Goal: Transaction & Acquisition: Purchase product/service

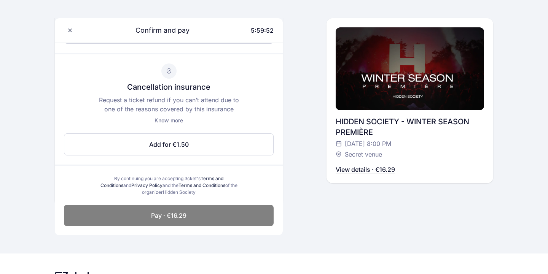
scroll to position [315, 0]
click at [206, 177] on link "Terms and Conditions" at bounding box center [161, 182] width 123 height 13
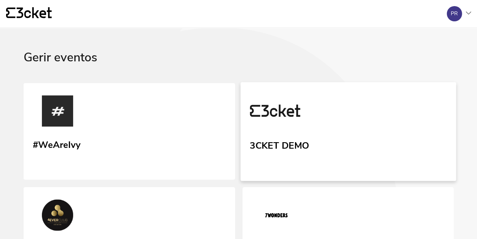
click at [259, 113] on img at bounding box center [274, 111] width 51 height 35
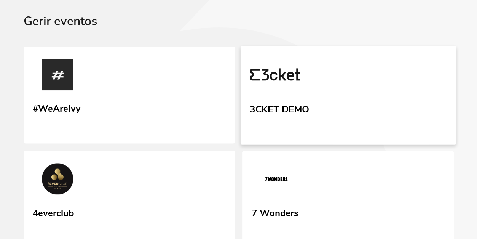
scroll to position [37, 0]
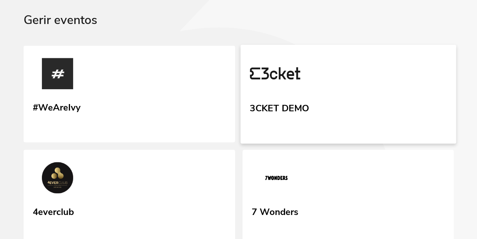
click at [275, 94] on link "3CKET DEMO" at bounding box center [347, 94] width 215 height 99
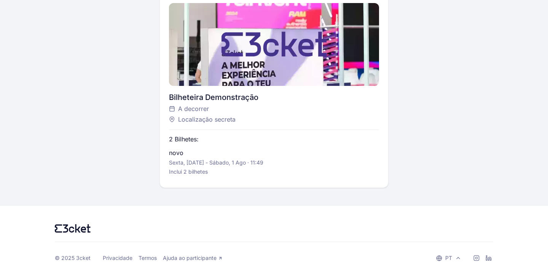
scroll to position [185, 0]
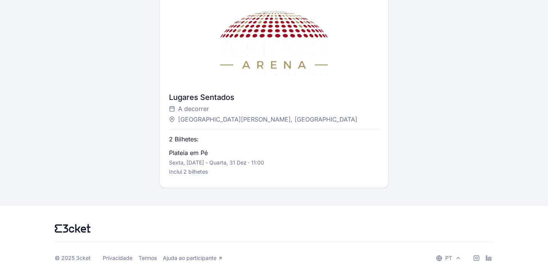
scroll to position [185, 0]
